Goal: Use online tool/utility

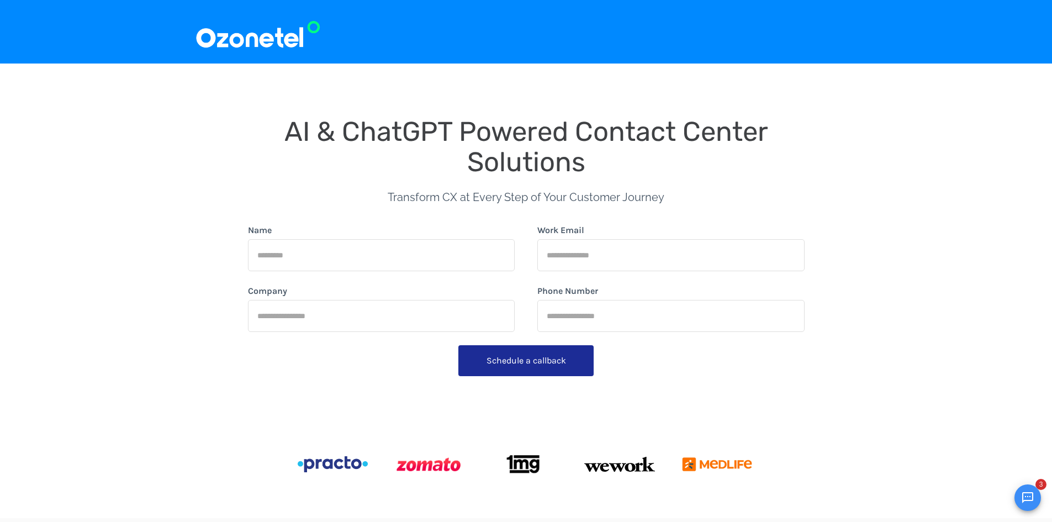
click at [222, 44] on img at bounding box center [258, 31] width 126 height 37
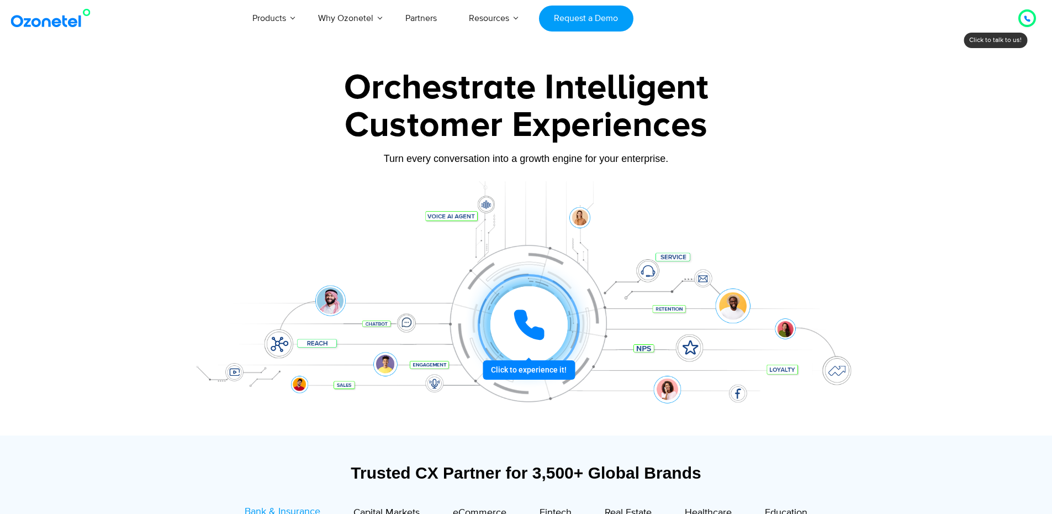
click at [510, 321] on div at bounding box center [529, 324] width 77 height 77
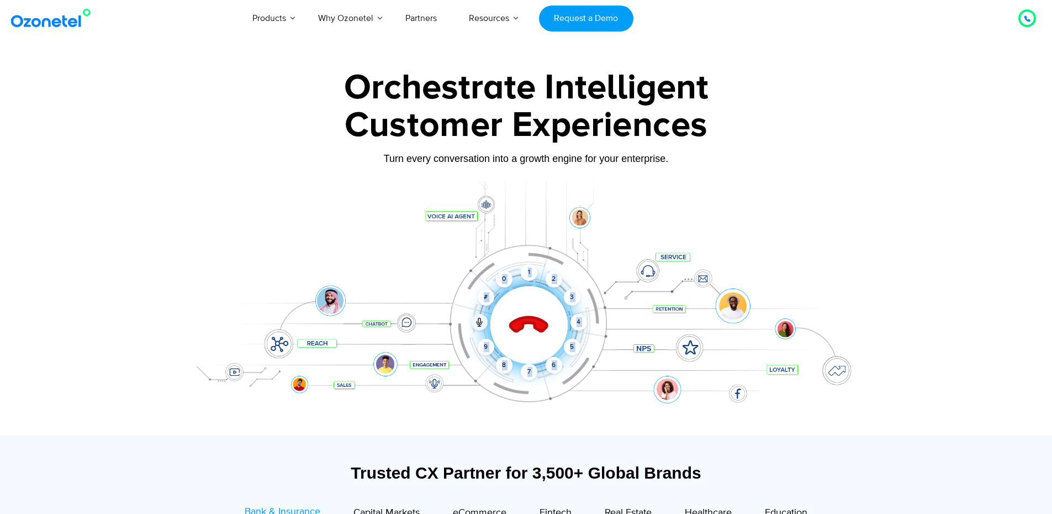
drag, startPoint x: 526, startPoint y: 271, endPoint x: 502, endPoint y: 330, distance: 64.1
click at [439, 367] on div "Click to end call Call connected 1 2 3 4 5 6 7 8 9 # 0" at bounding box center [526, 303] width 691 height 188
click at [520, 312] on icon at bounding box center [528, 325] width 47 height 47
click at [520, 323] on icon at bounding box center [528, 325] width 47 height 47
click at [520, 323] on icon at bounding box center [528, 325] width 39 height 39
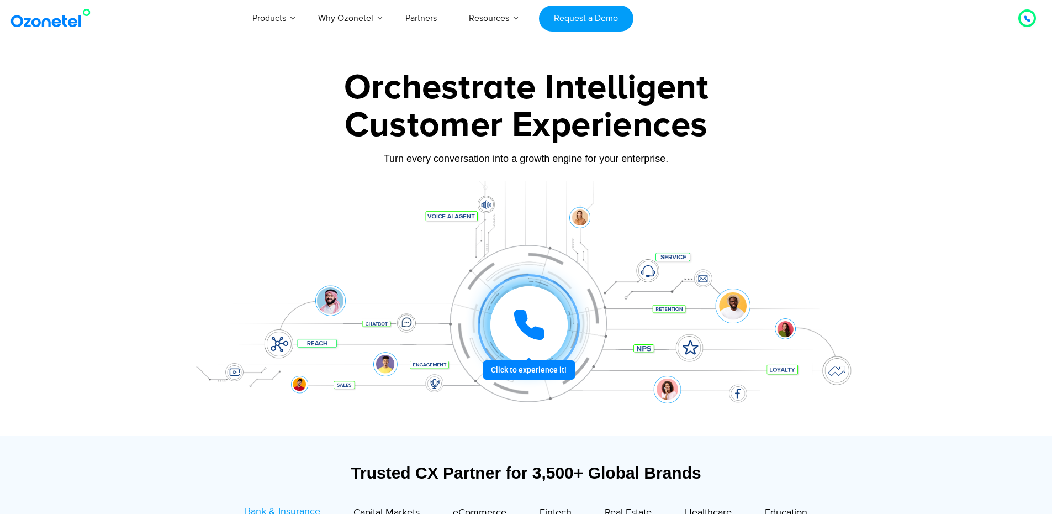
click at [519, 322] on icon at bounding box center [529, 325] width 28 height 28
click at [534, 274] on div at bounding box center [529, 325] width 102 height 102
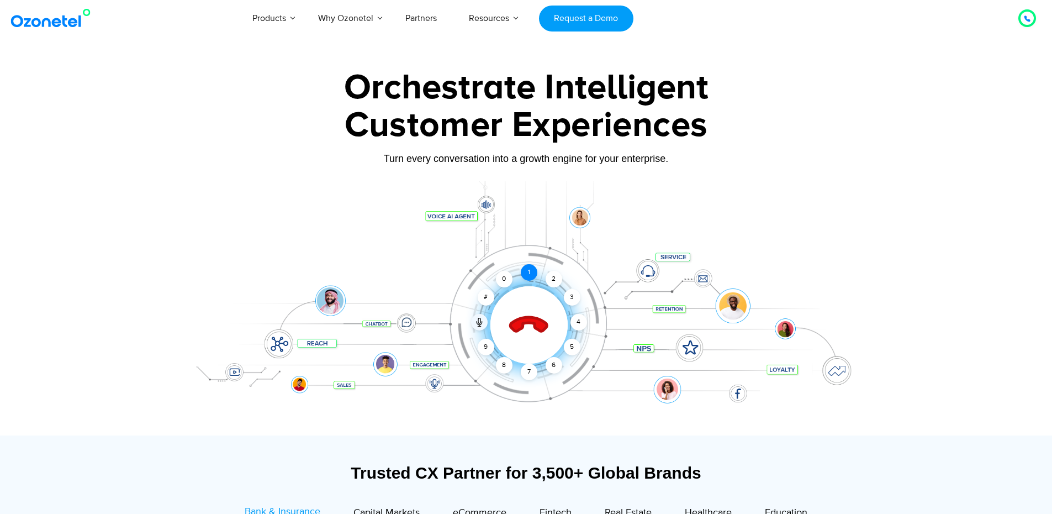
click at [529, 325] on div "Click to end call Call ended 1 2 3 4 5 6 7 8 9 # 0" at bounding box center [529, 325] width 685 height 0
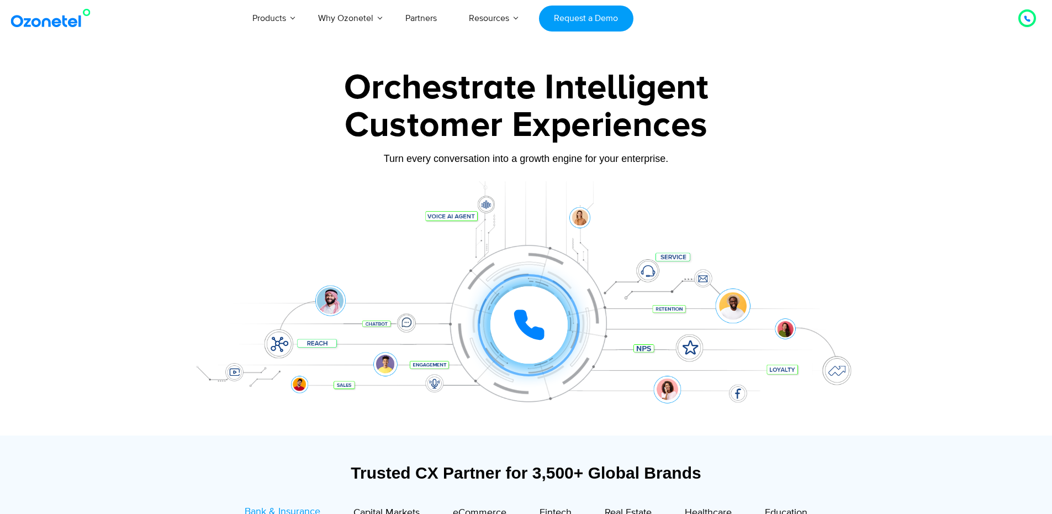
click at [554, 280] on div "Click to experience it! Call ended 1 2 3 4 5 6 7 8 9 # 0" at bounding box center [526, 303] width 691 height 188
click at [554, 284] on div at bounding box center [529, 325] width 82 height 82
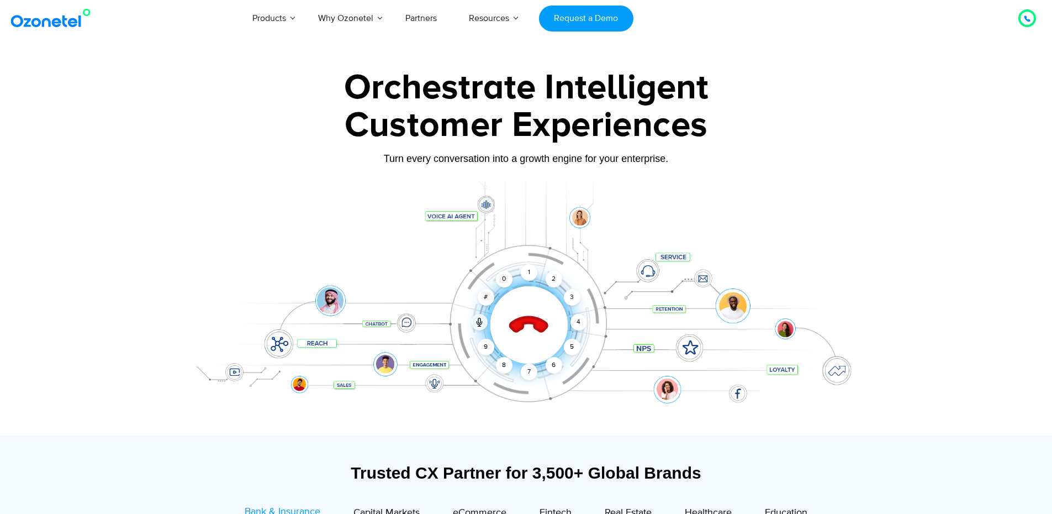
click at [545, 294] on div at bounding box center [529, 324] width 109 height 109
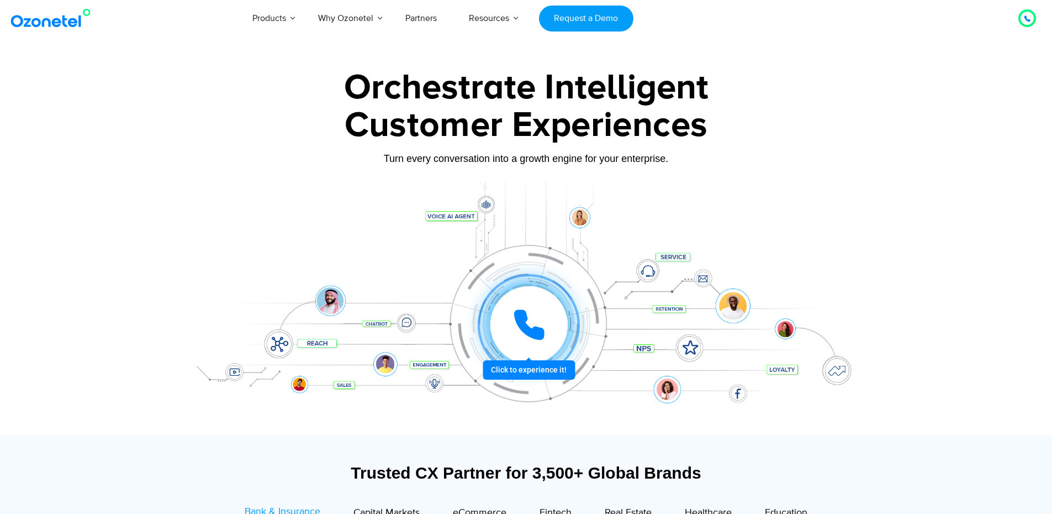
click at [559, 325] on div "Click to experience it! Call ended 1 2 3 4 5 6 7 8 9 # 0" at bounding box center [529, 325] width 685 height 0
click at [576, 317] on div "2" at bounding box center [582, 323] width 13 height 13
click at [322, 272] on div "Click to experience it! Call ended 1 2 3 4 5 6 7 8 9 # 0" at bounding box center [526, 303] width 691 height 188
